Goal: Understand process/instructions: Learn how to perform a task or action

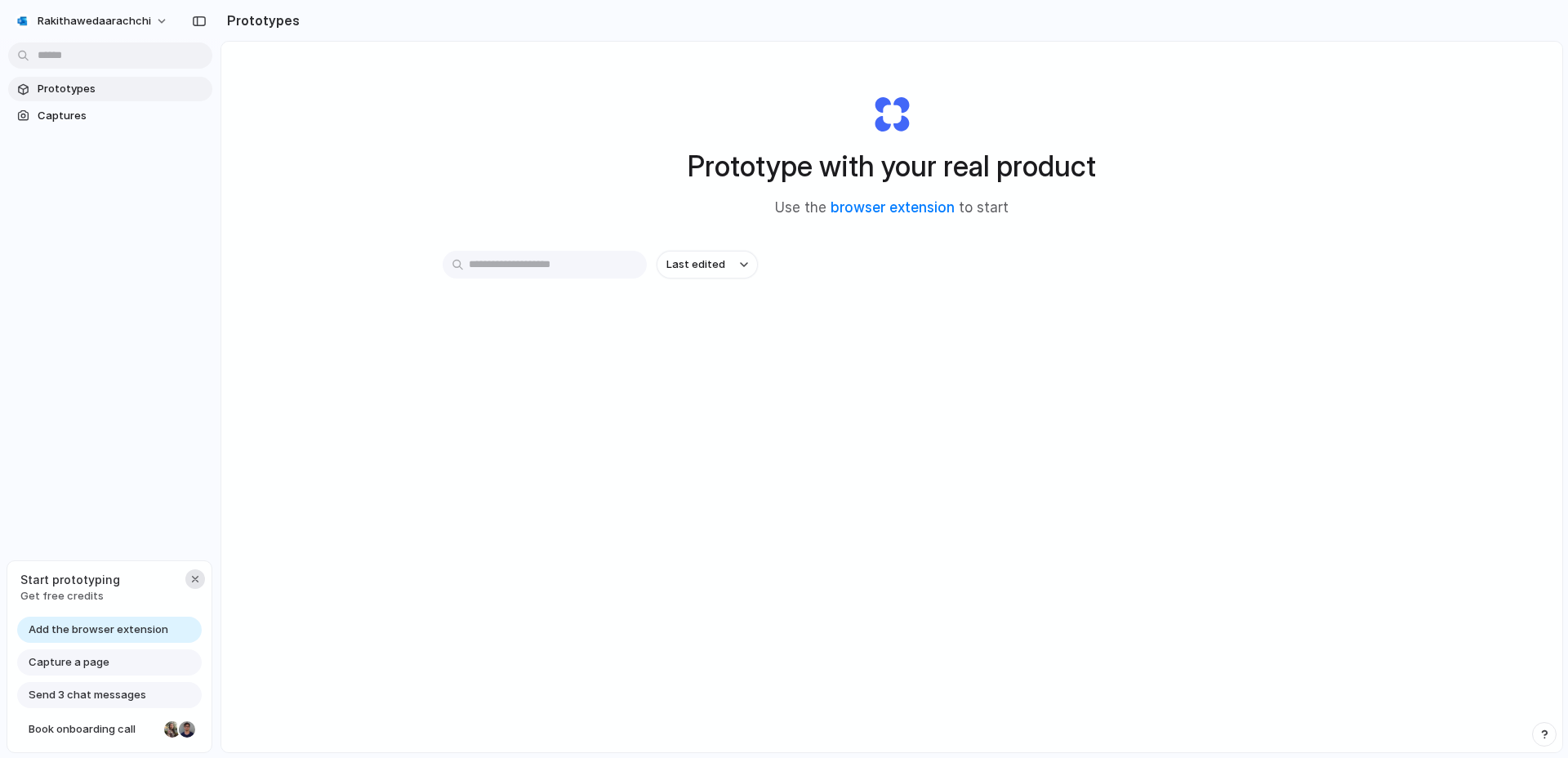
click at [196, 580] on div "button" at bounding box center [195, 579] width 13 height 13
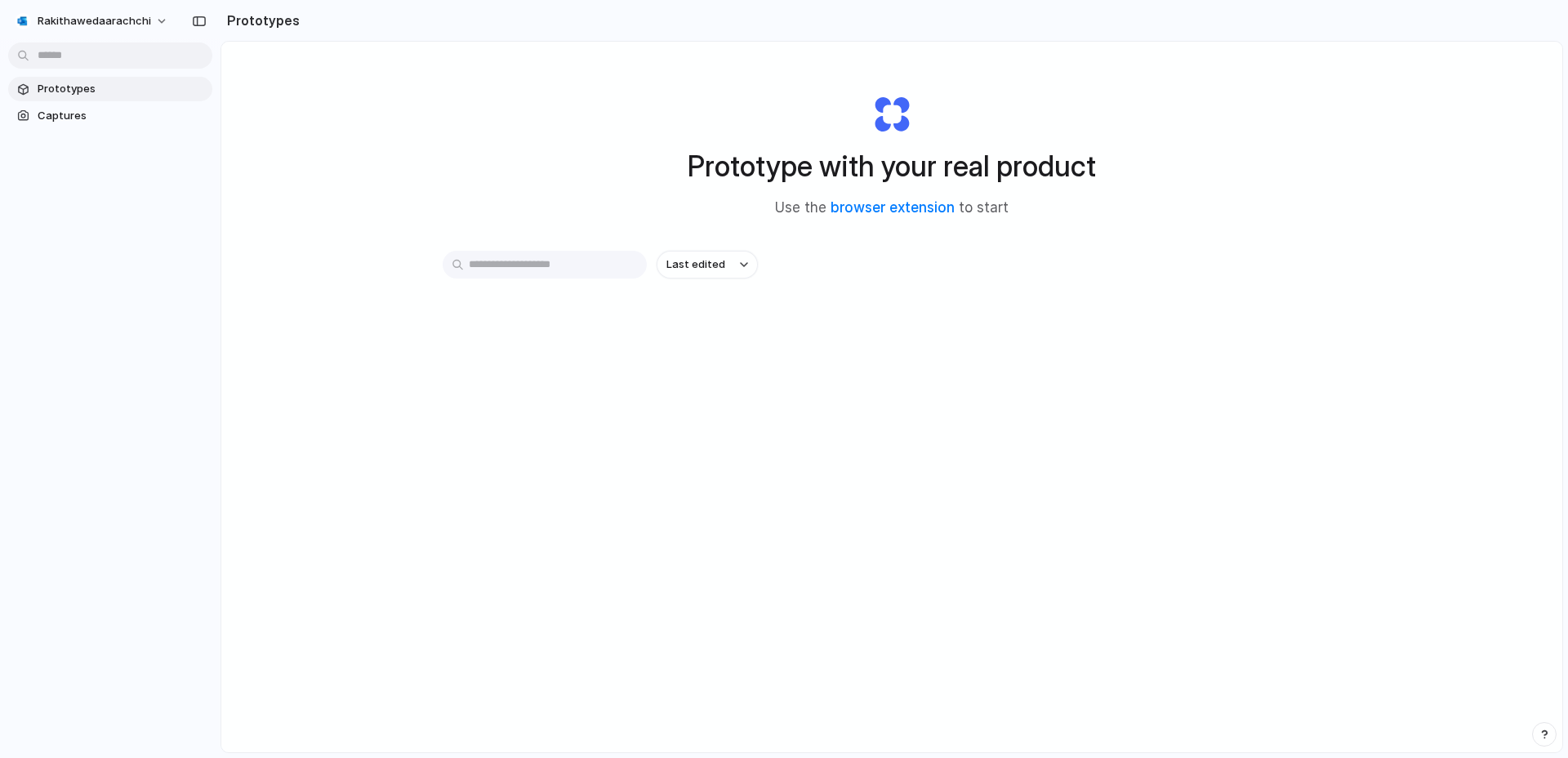
click at [578, 269] on input "text" at bounding box center [544, 265] width 204 height 28
click at [81, 120] on span "Captures" at bounding box center [121, 117] width 168 height 17
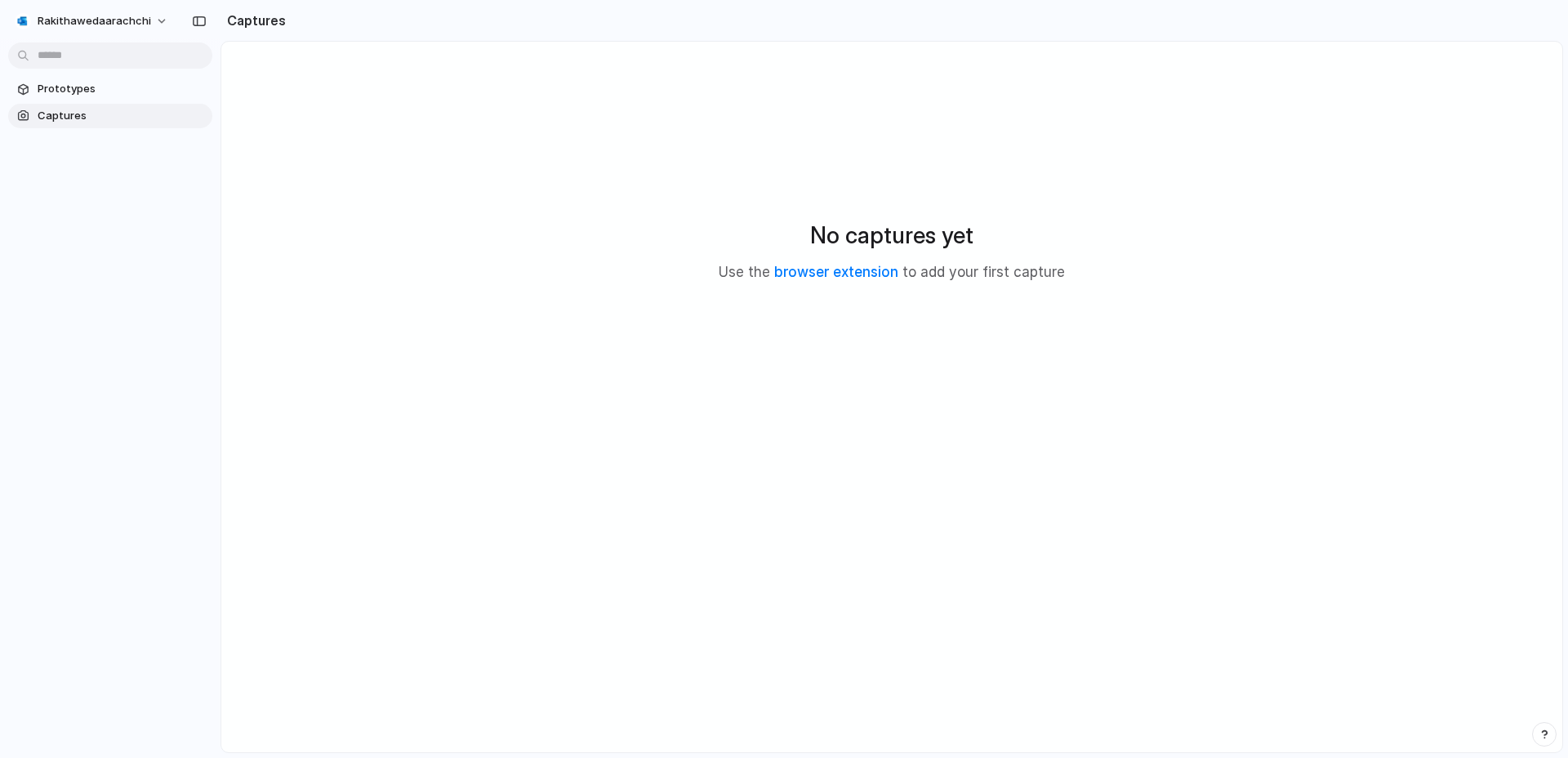
click at [83, 74] on section "Prototypes Captures" at bounding box center [110, 101] width 220 height 55
click at [86, 85] on span "Prototypes" at bounding box center [121, 90] width 168 height 17
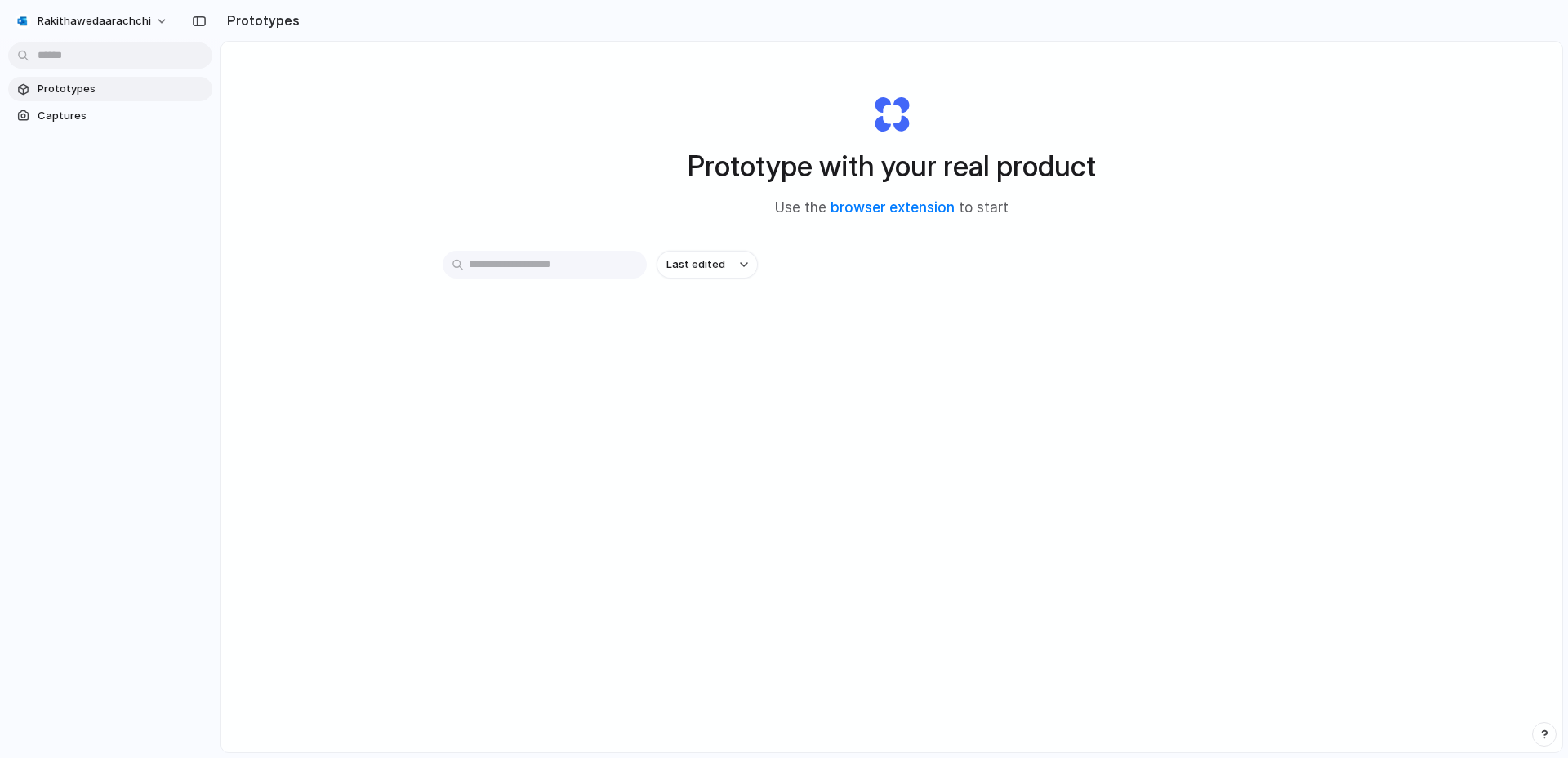
click at [805, 468] on div "Prototype with your real product Use the browser extension to start Last edited" at bounding box center [891, 440] width 1341 height 797
click at [871, 208] on link "browser extension" at bounding box center [892, 208] width 124 height 17
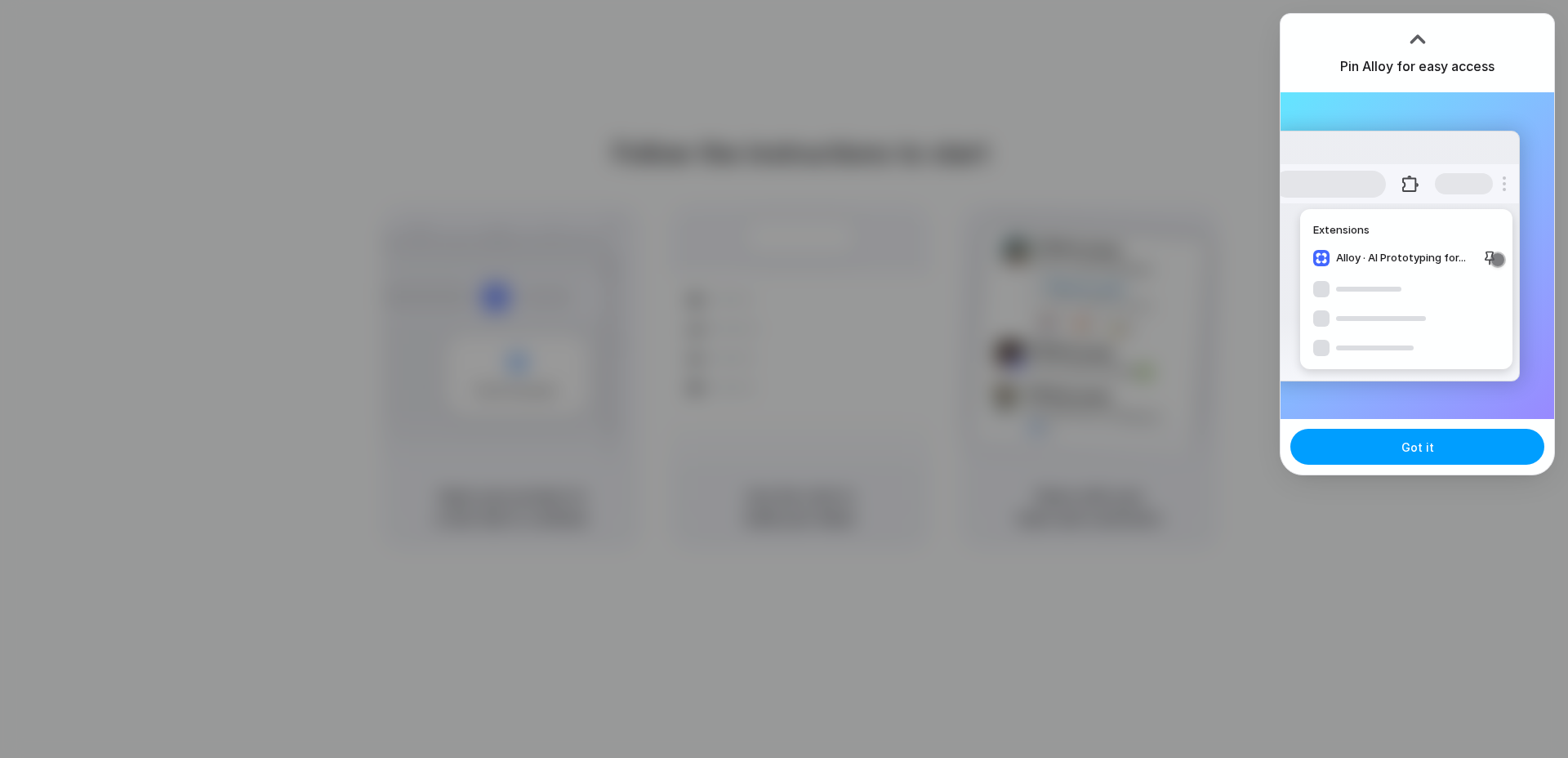
click at [1372, 459] on button "Got it" at bounding box center [1417, 447] width 254 height 36
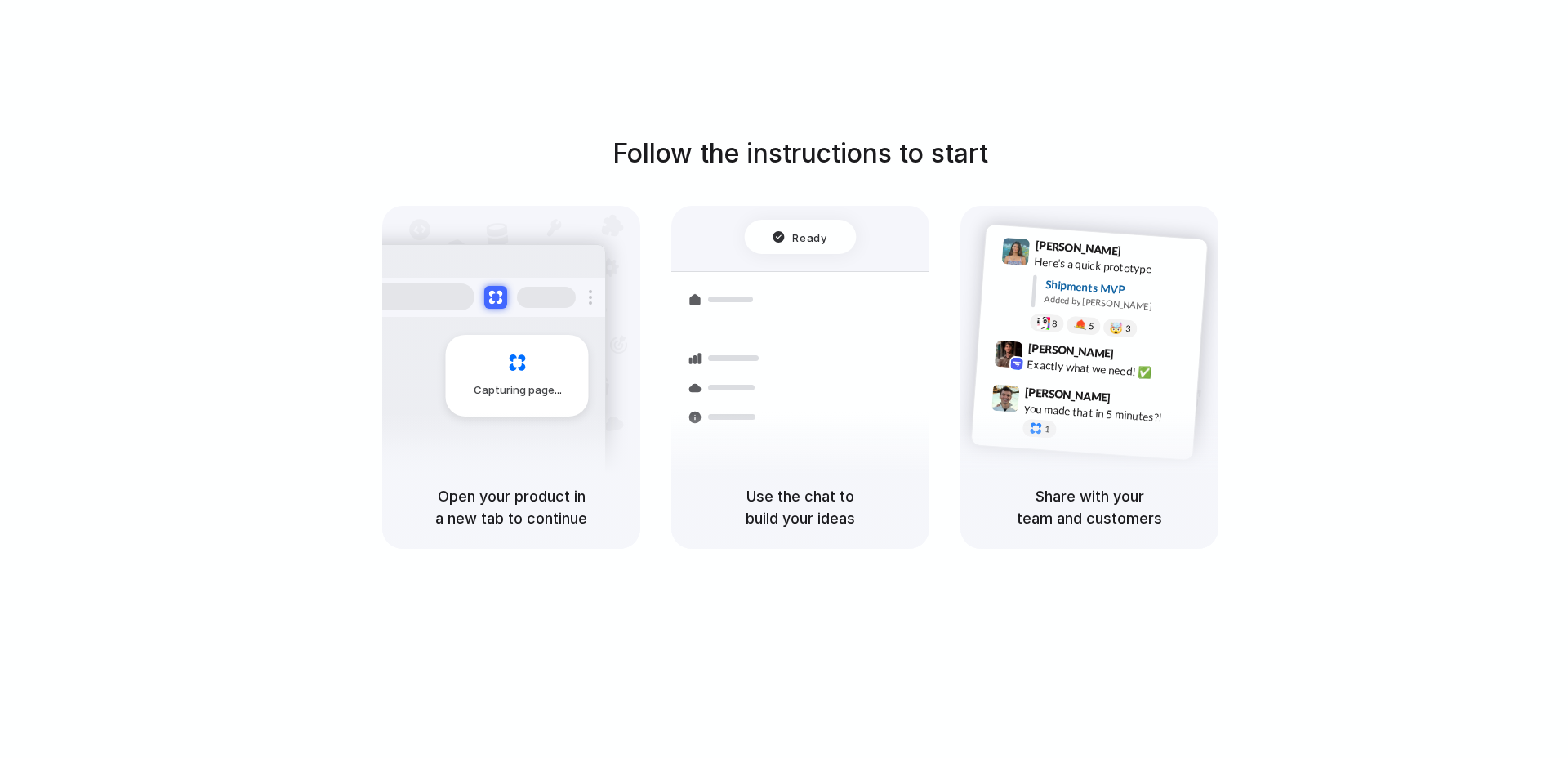
click at [1399, 212] on div "Follow the instructions to start Capturing page Open your product in a new tab …" at bounding box center [801, 341] width 1568 height 415
click at [1362, 182] on div "Follow the instructions to start Capturing page Open your product in a new tab …" at bounding box center [801, 341] width 1568 height 415
